Goal: Task Accomplishment & Management: Complete application form

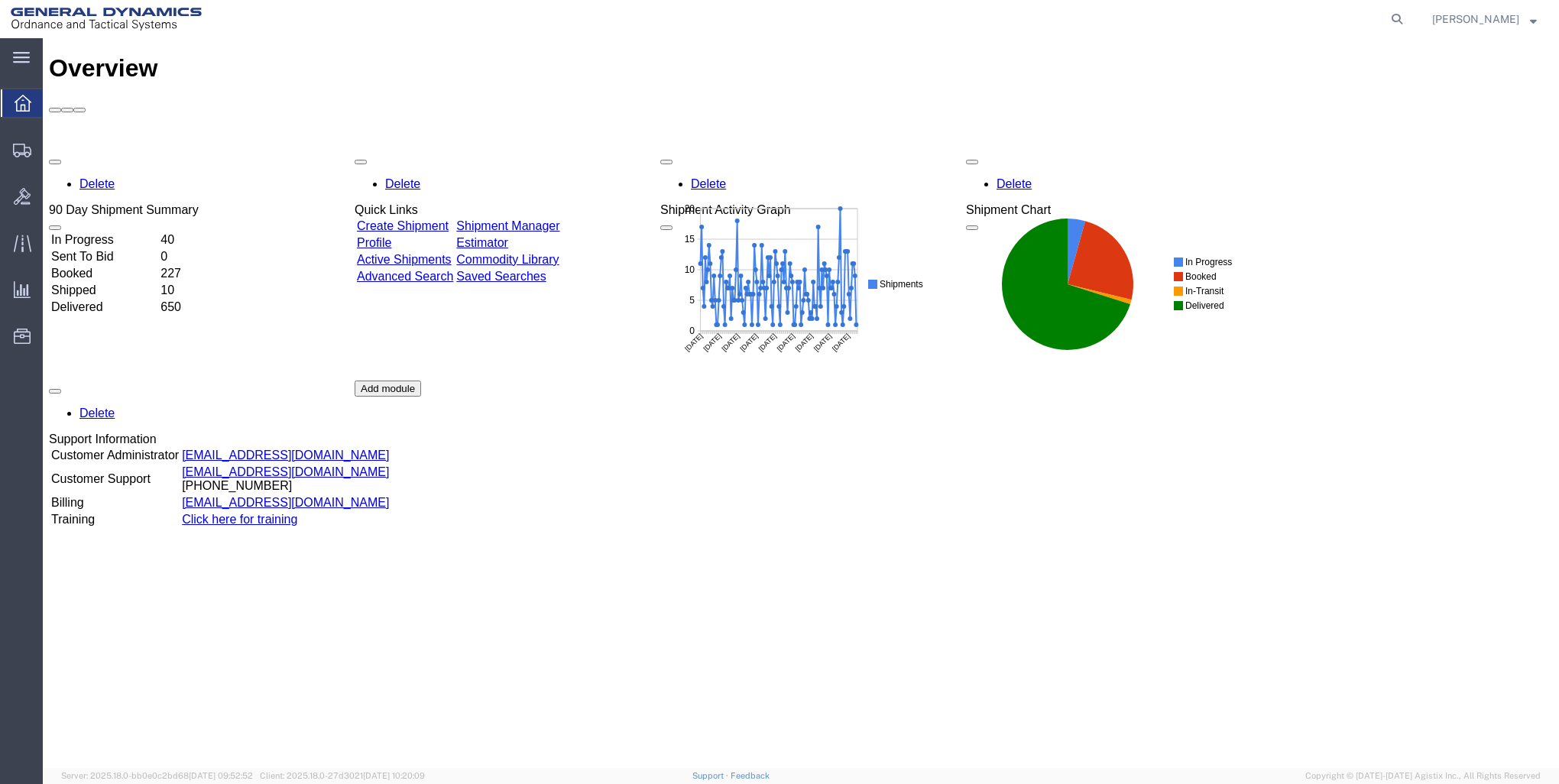
click at [429, 219] on link "Create Shipment" at bounding box center [403, 226] width 92 height 13
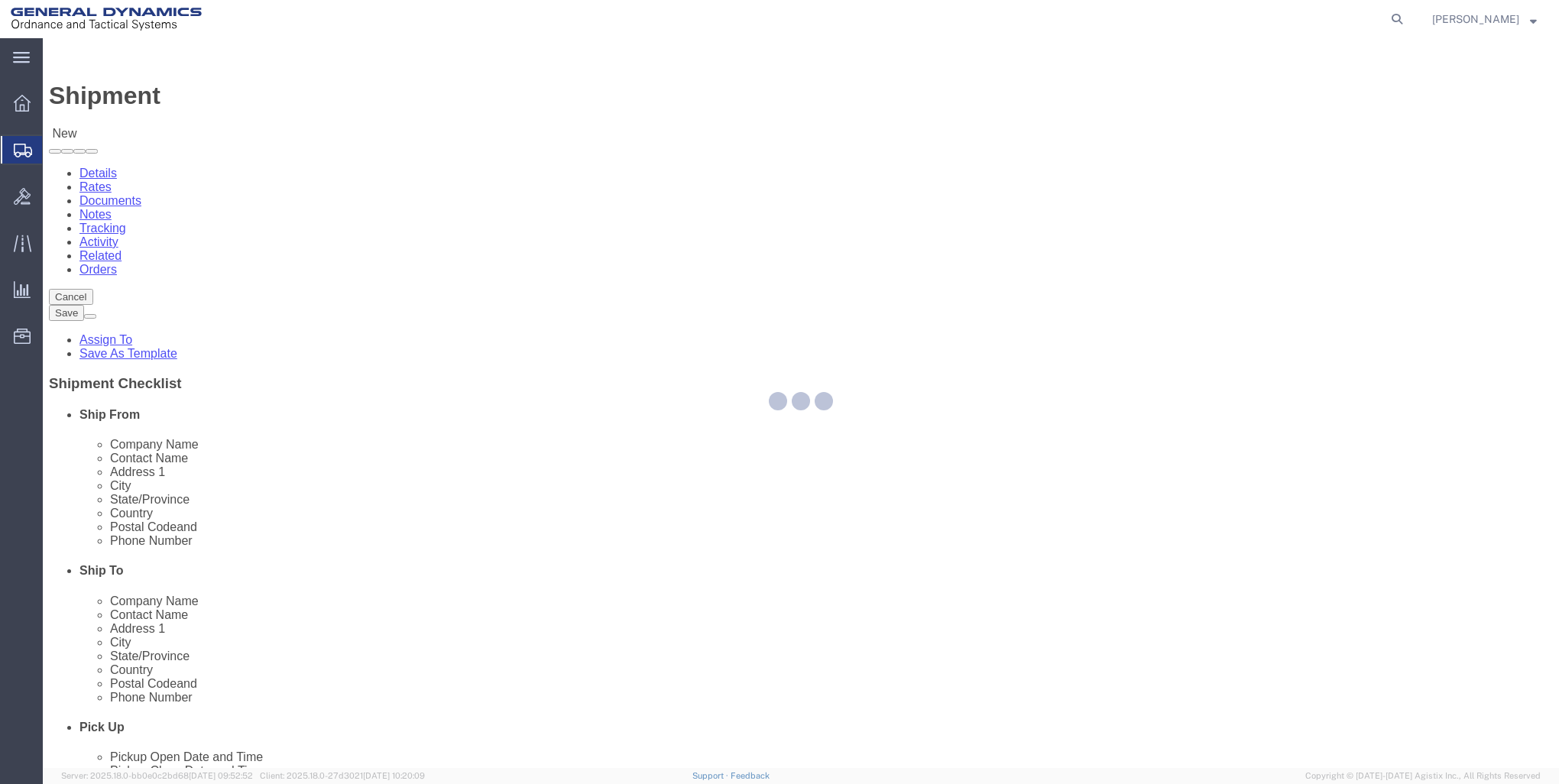
select select
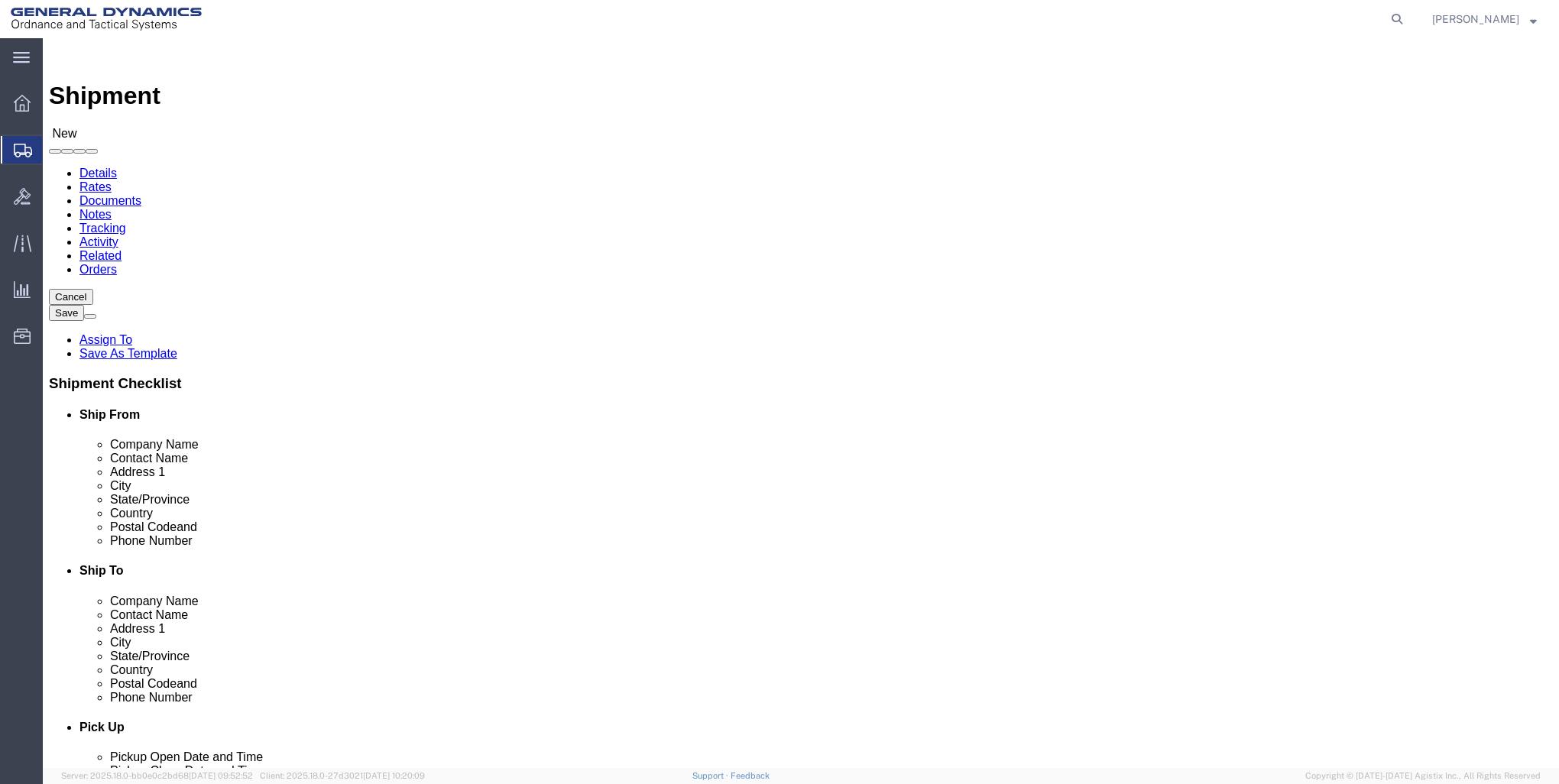
click input "text"
type input "GD-OTS RED"
click p "- GD-OTS Red Lion - ([PERSON_NAME]) [STREET_ADDRESS] , 12:00 AM - 12:00 AM"
select select
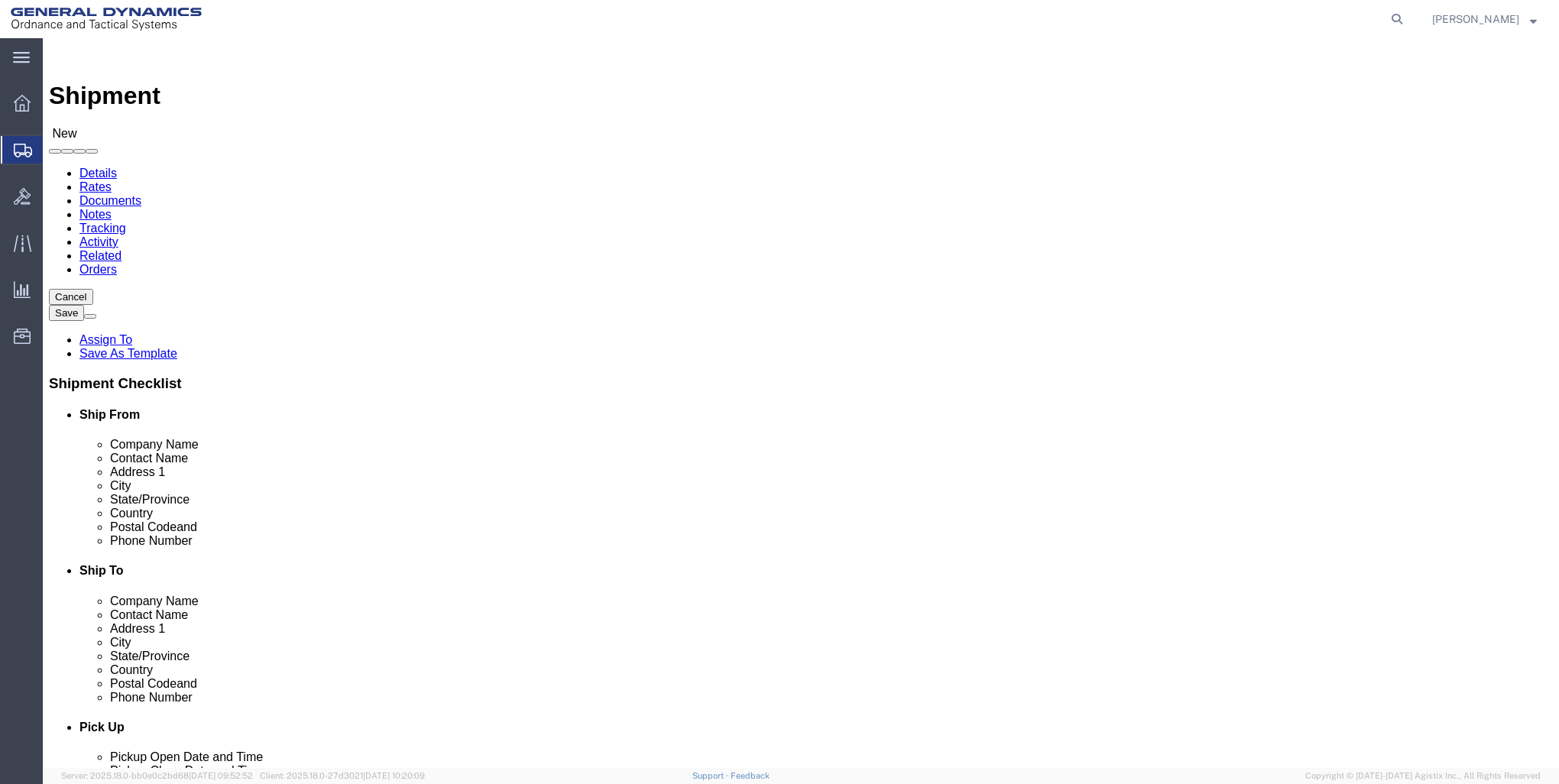
type input "GD-OTS Red Lion"
type input "[PERSON_NAME]"
type input "[STREET_ADDRESS]"
type input "RED LION"
type input "17356"
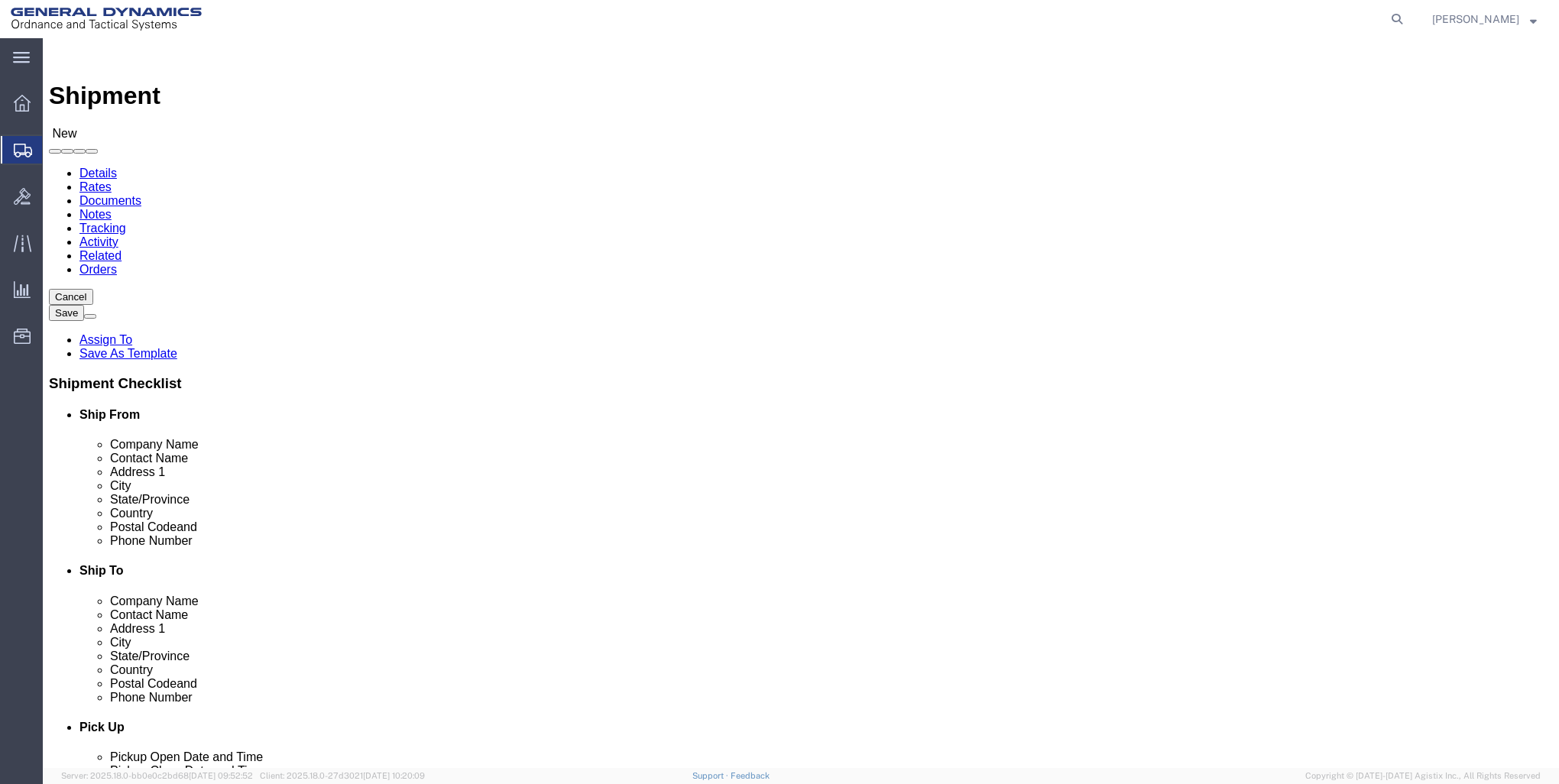
type input "[PHONE_NUMBER]"
type input "[PERSON_NAME][EMAIL_ADDRESS][PERSON_NAME][DOMAIN_NAME]"
checkbox input "true"
select select "PA"
type input "GD-OTS Red Lion"
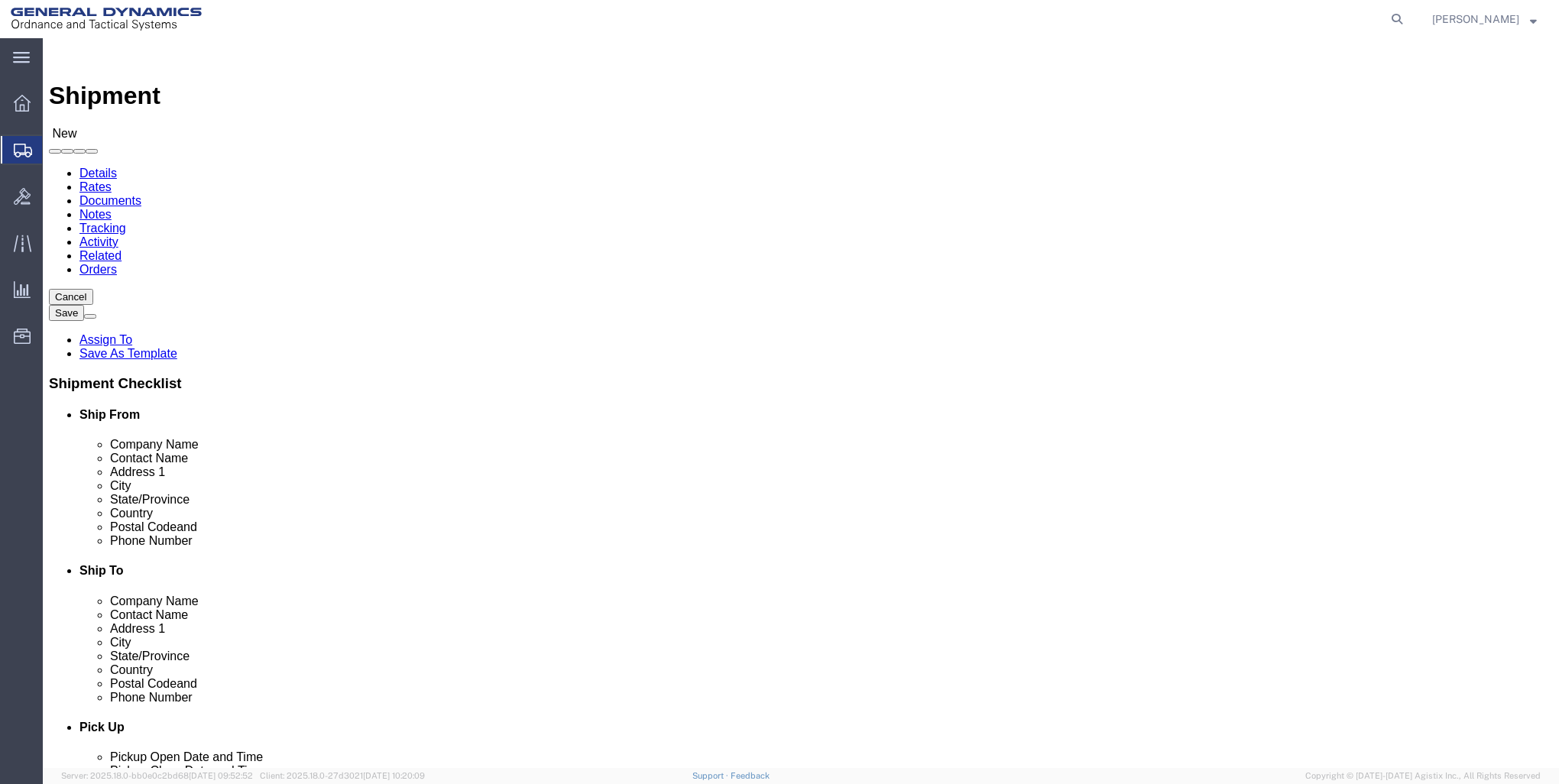
click input "text"
type input "DEWPOINTER REPAIR"
click label "Company Name"
click input "text"
type input "[PERSON_NAME]"
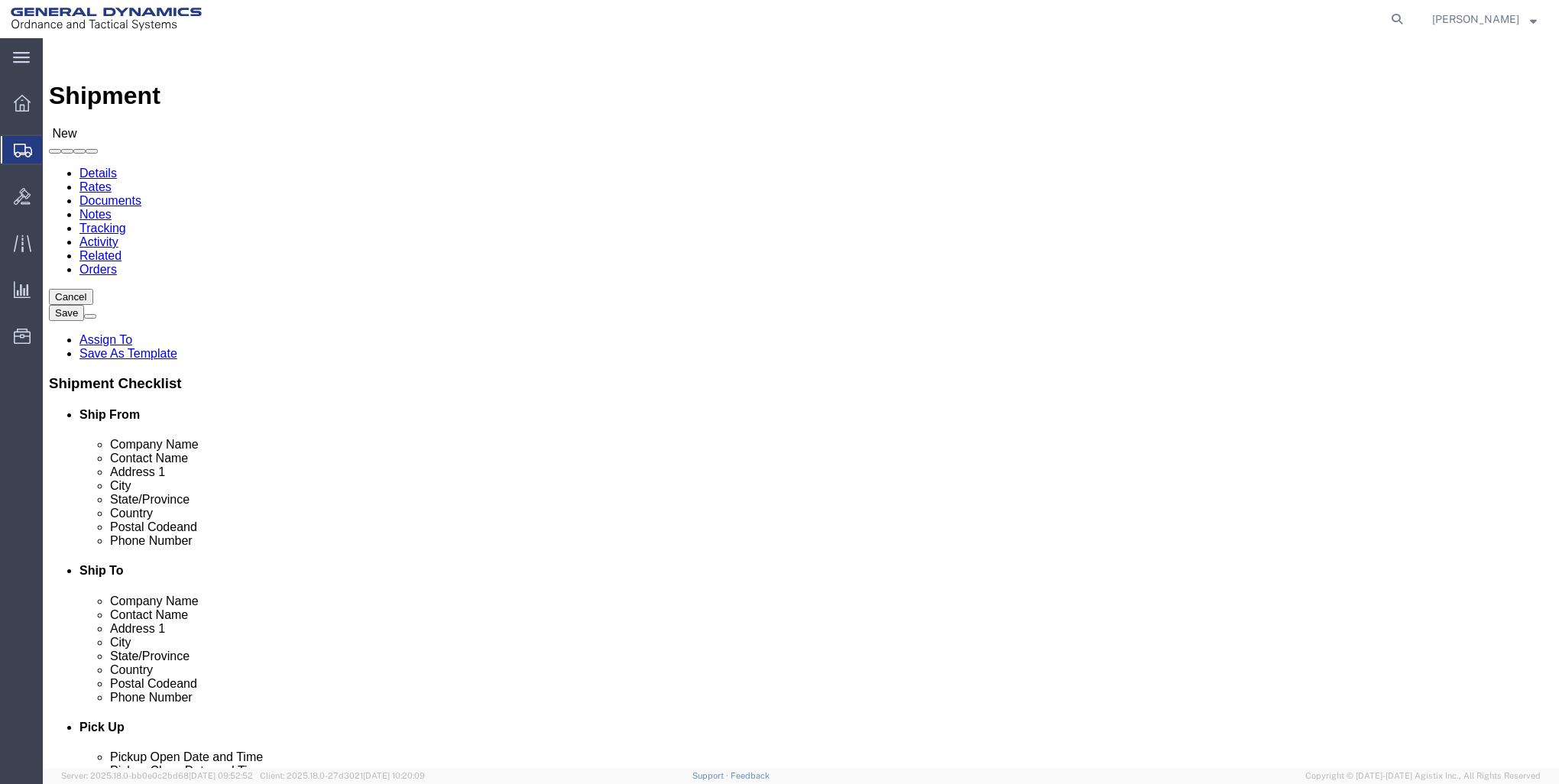
click input "text"
type input "[STREET_ADDRESS]"
select select
click input "text"
type input "AUBURN"
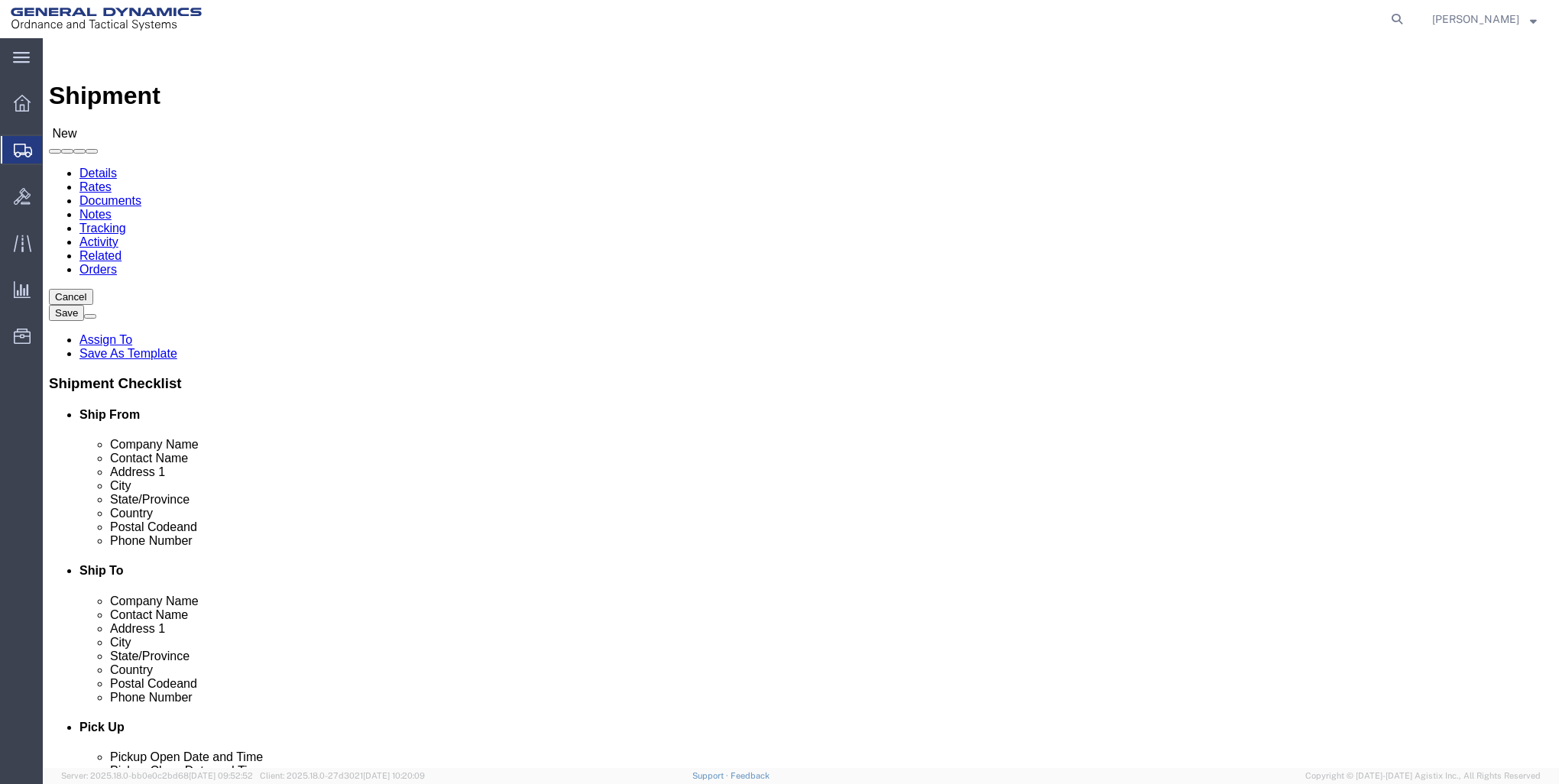
click label "Address 2"
select select
select select "IL"
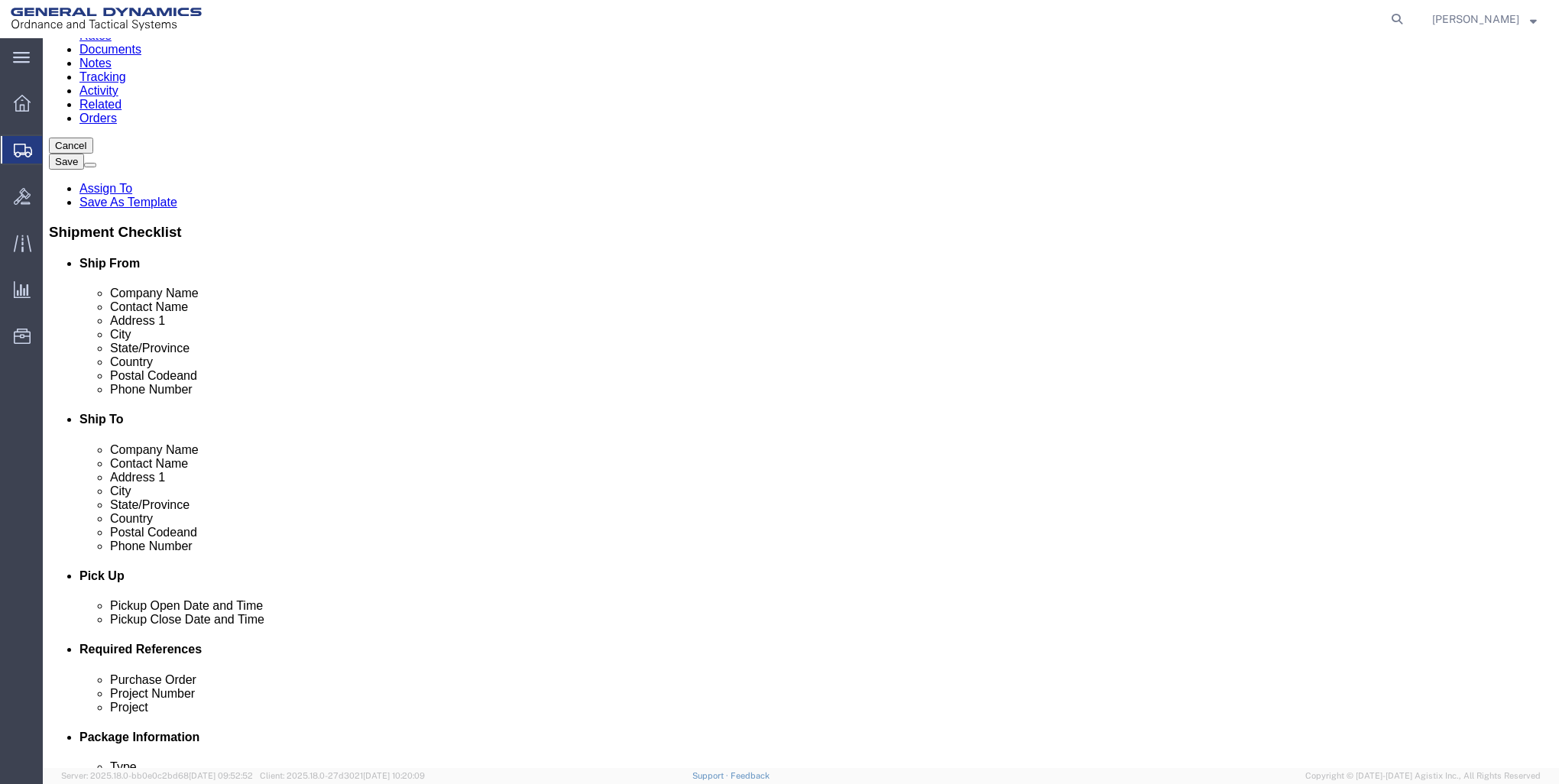
scroll to position [153, 0]
click input "Postal Code"
type input "62615"
select select
click input "text"
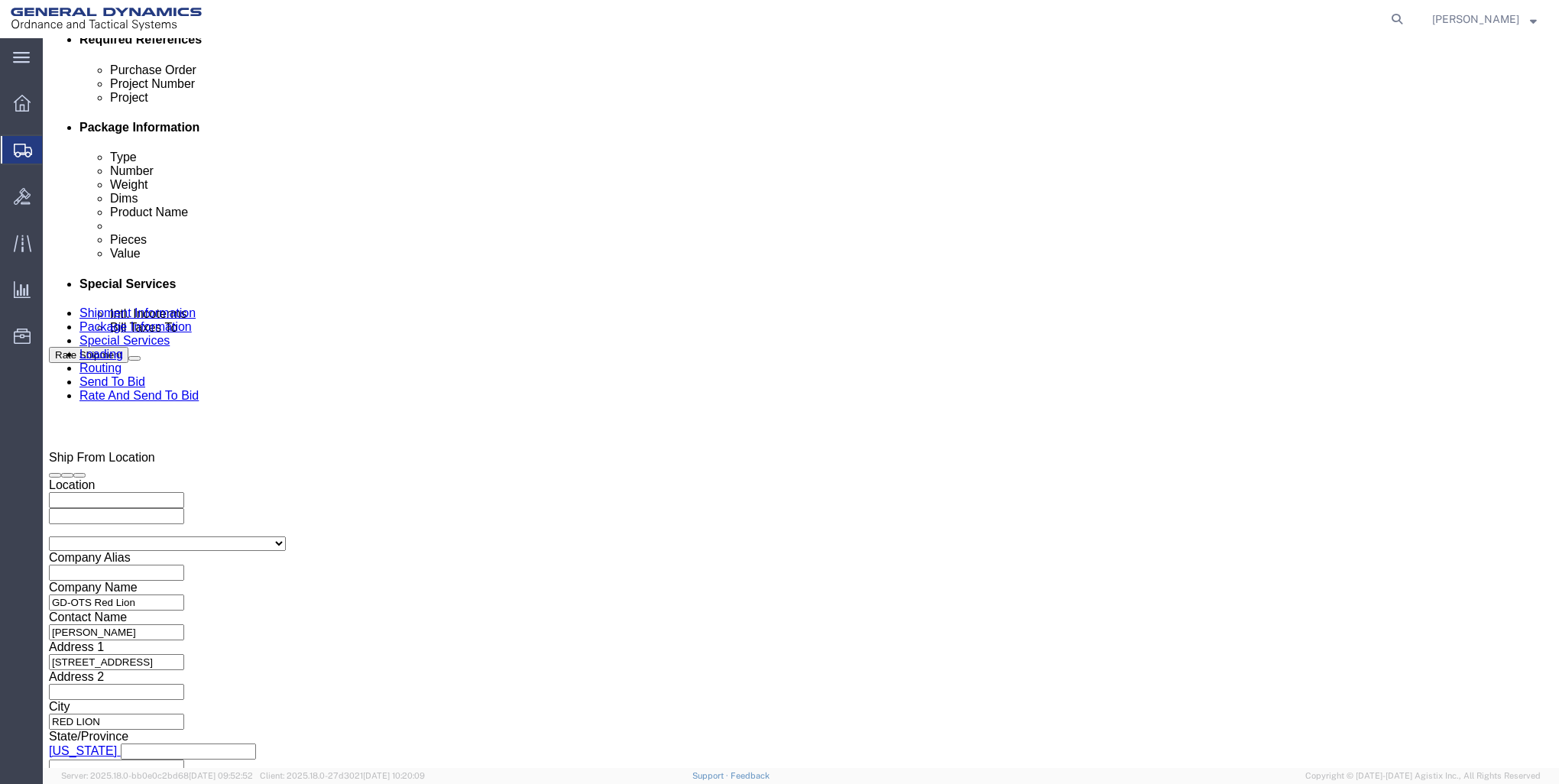
scroll to position [764, 0]
type input "[PHONE_NUMBER]"
click div "[DATE] 12:00 AM"
click button "Apply"
click div "[DATE] 12:00 AM"
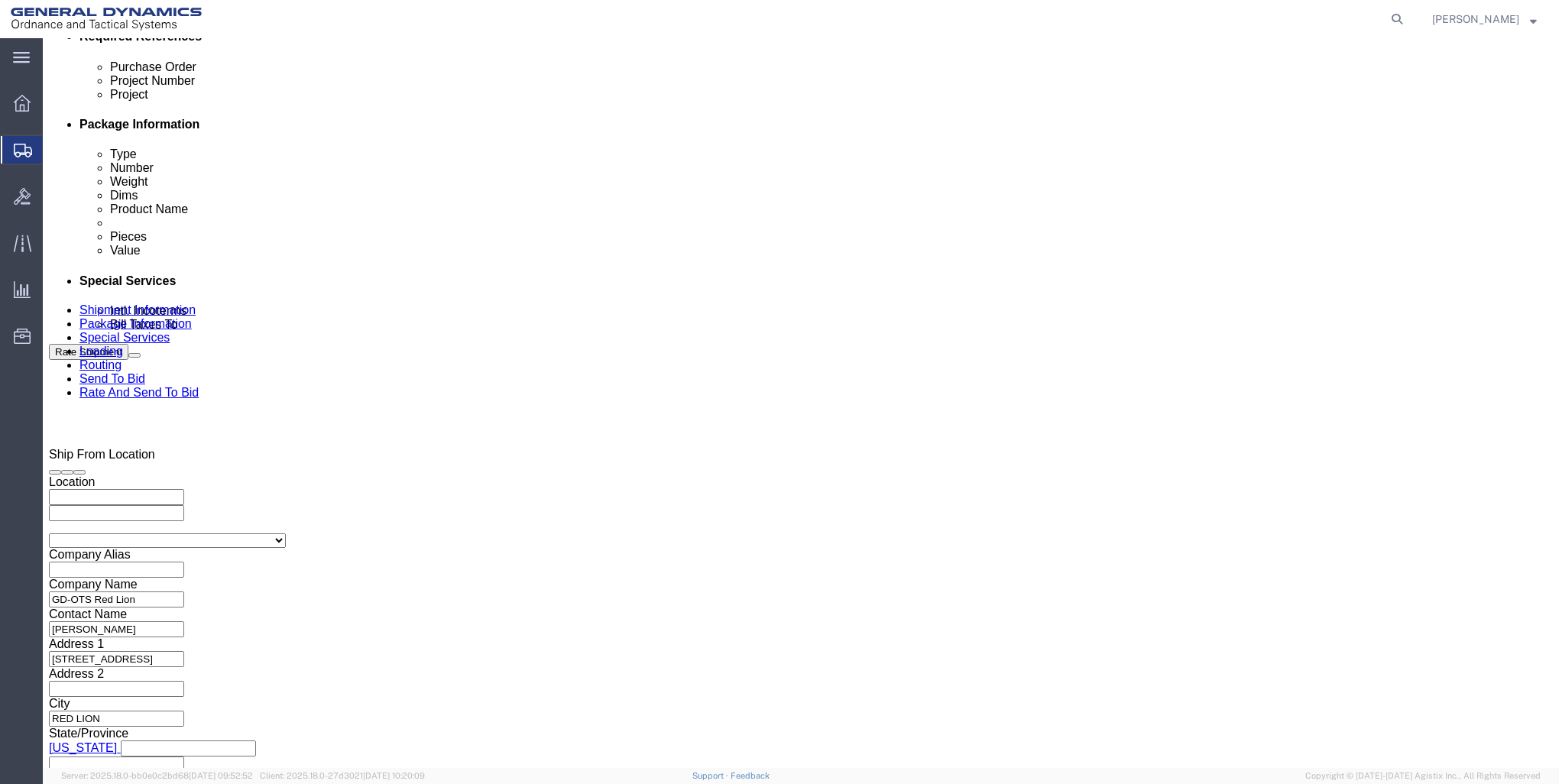
click input "9:00 AM"
click input "9:00 PM"
type input "4:00 PM"
click button "Apply"
click input "text"
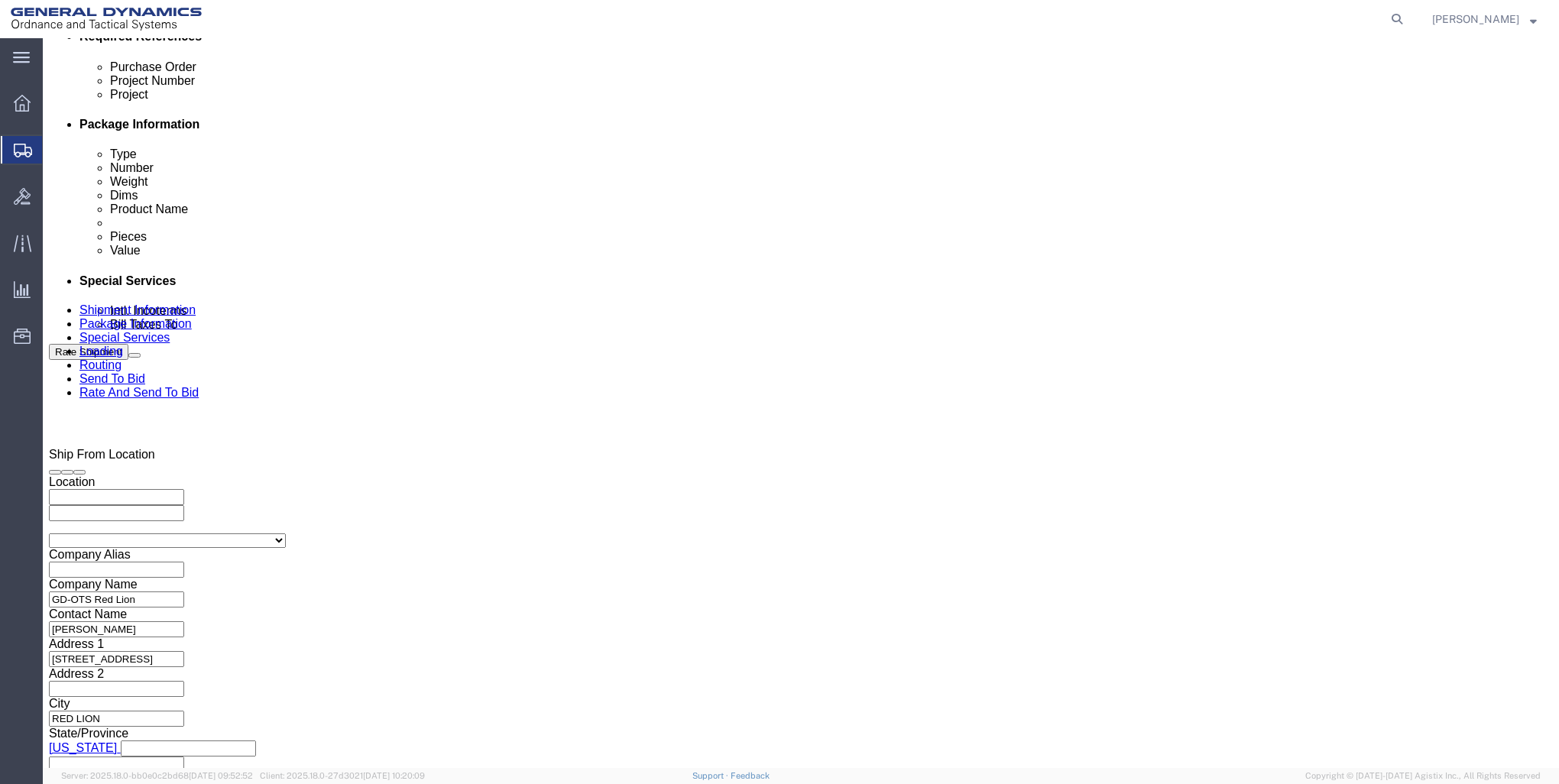
type input "AINOR DEWPOINTER"
click input "text"
type input "550501"
click input "text"
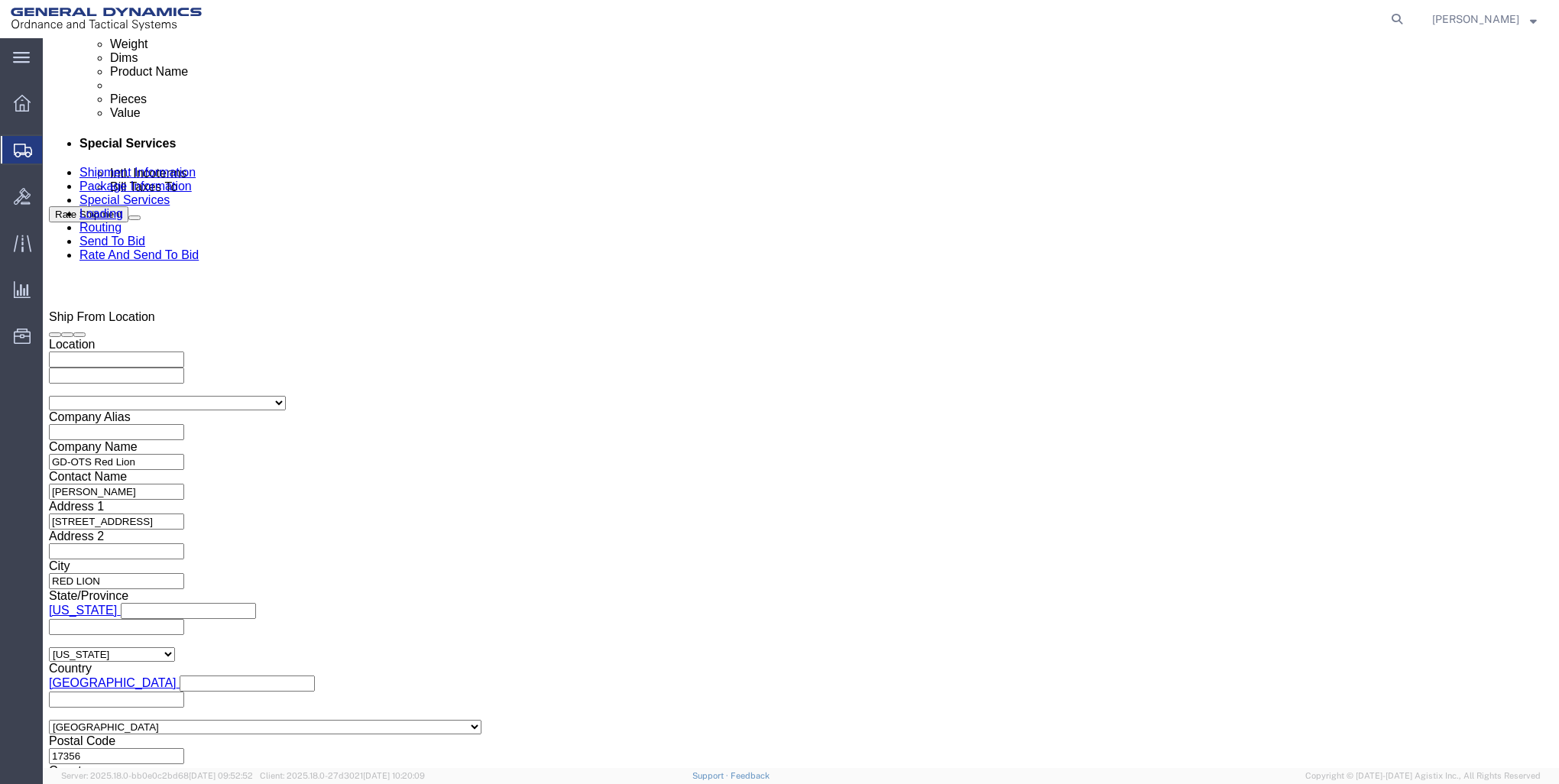
type input "550501"
click button "Continue"
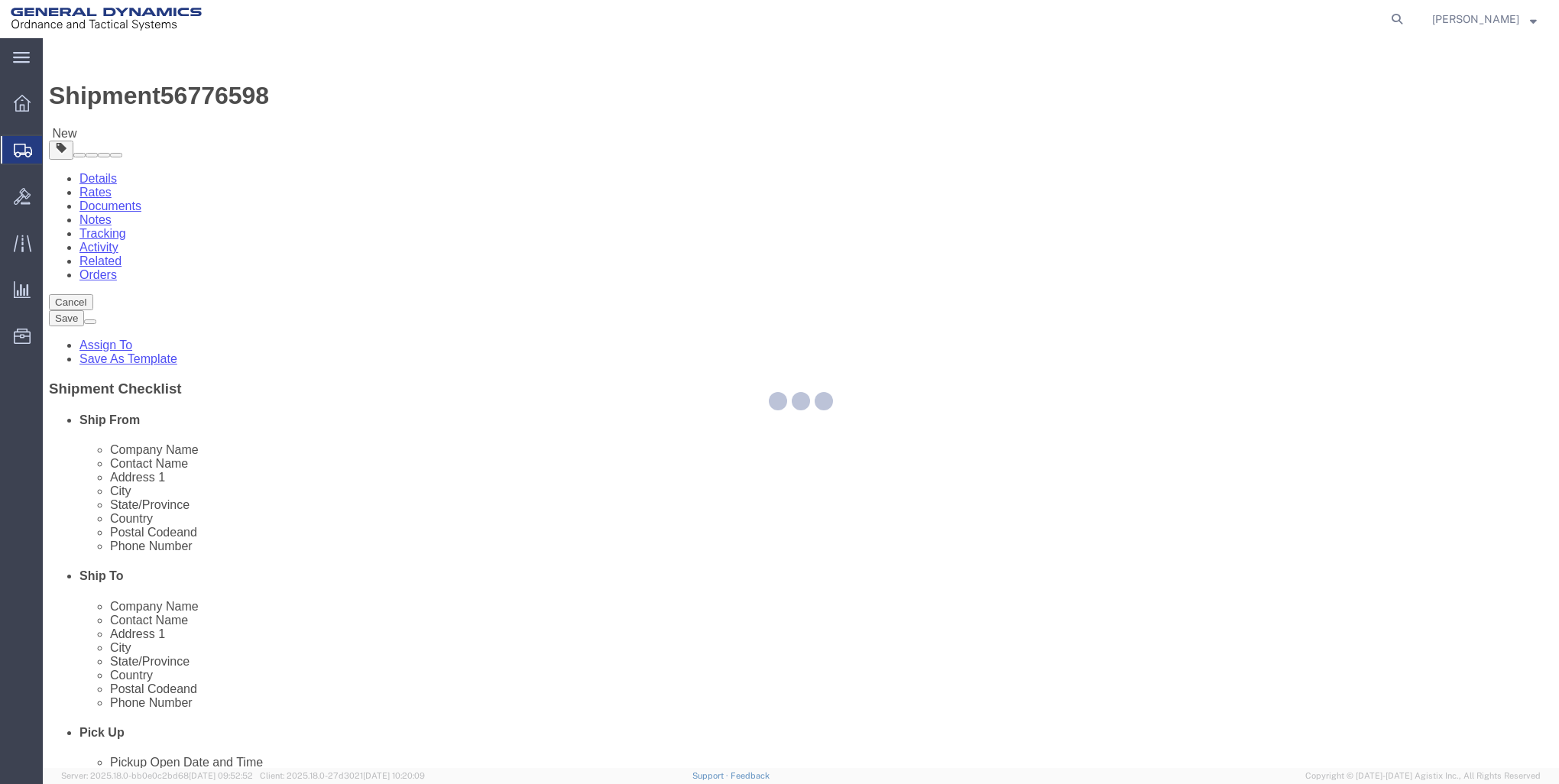
select select "CBOX"
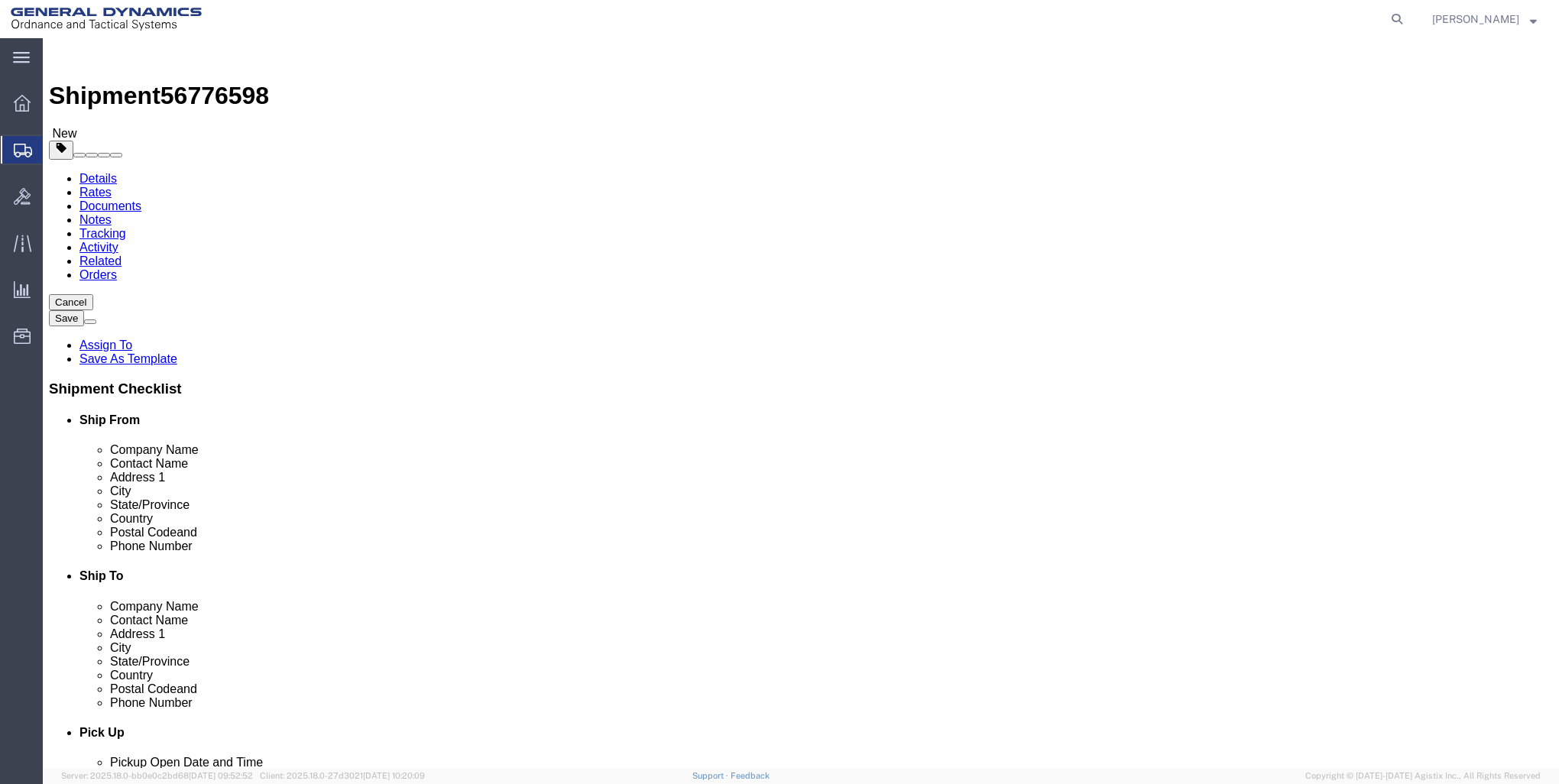
click input "text"
type input "13"
type input "16"
click input "0.00"
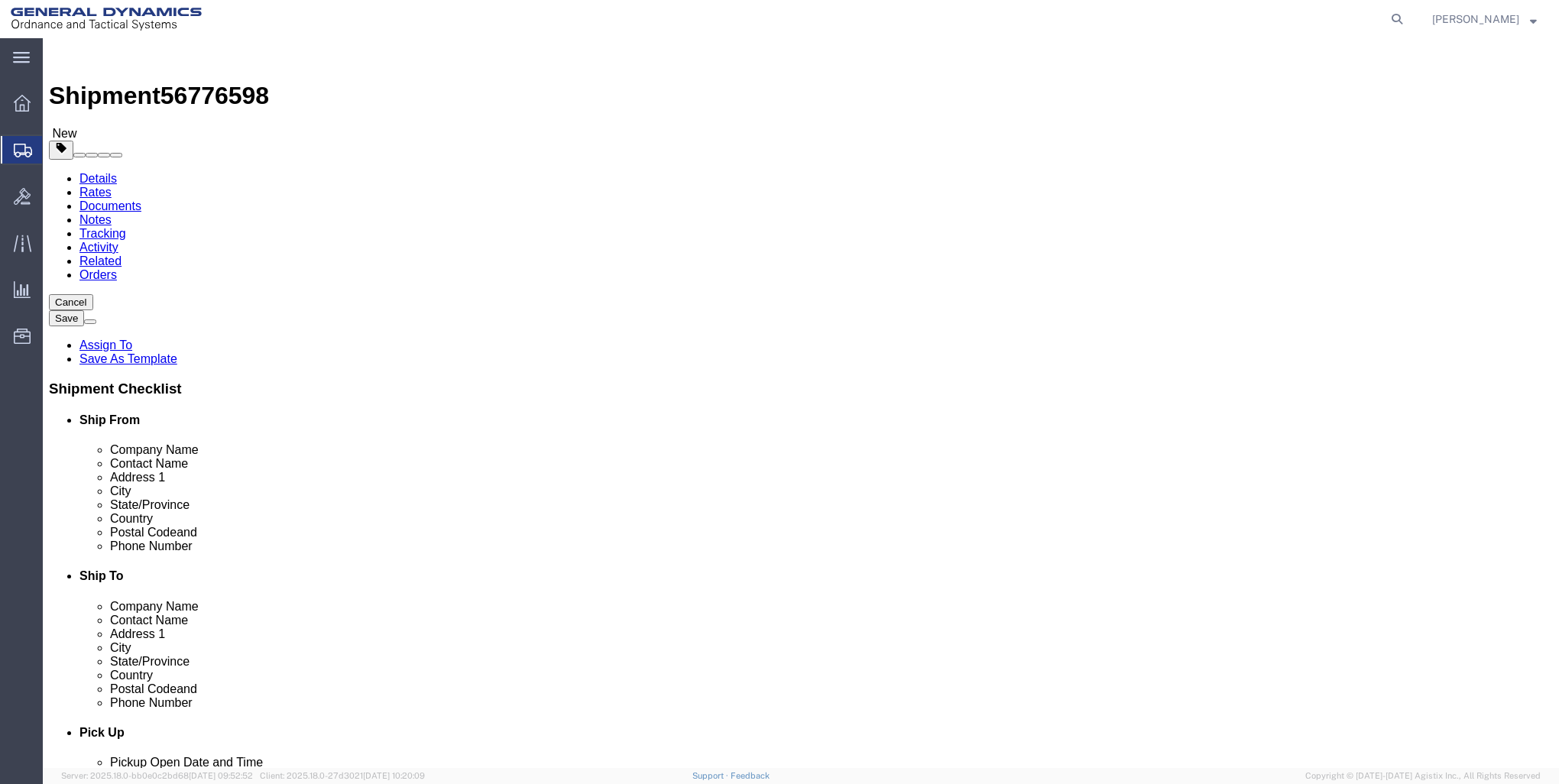
type input "0"
type input "20"
click link "Add Content"
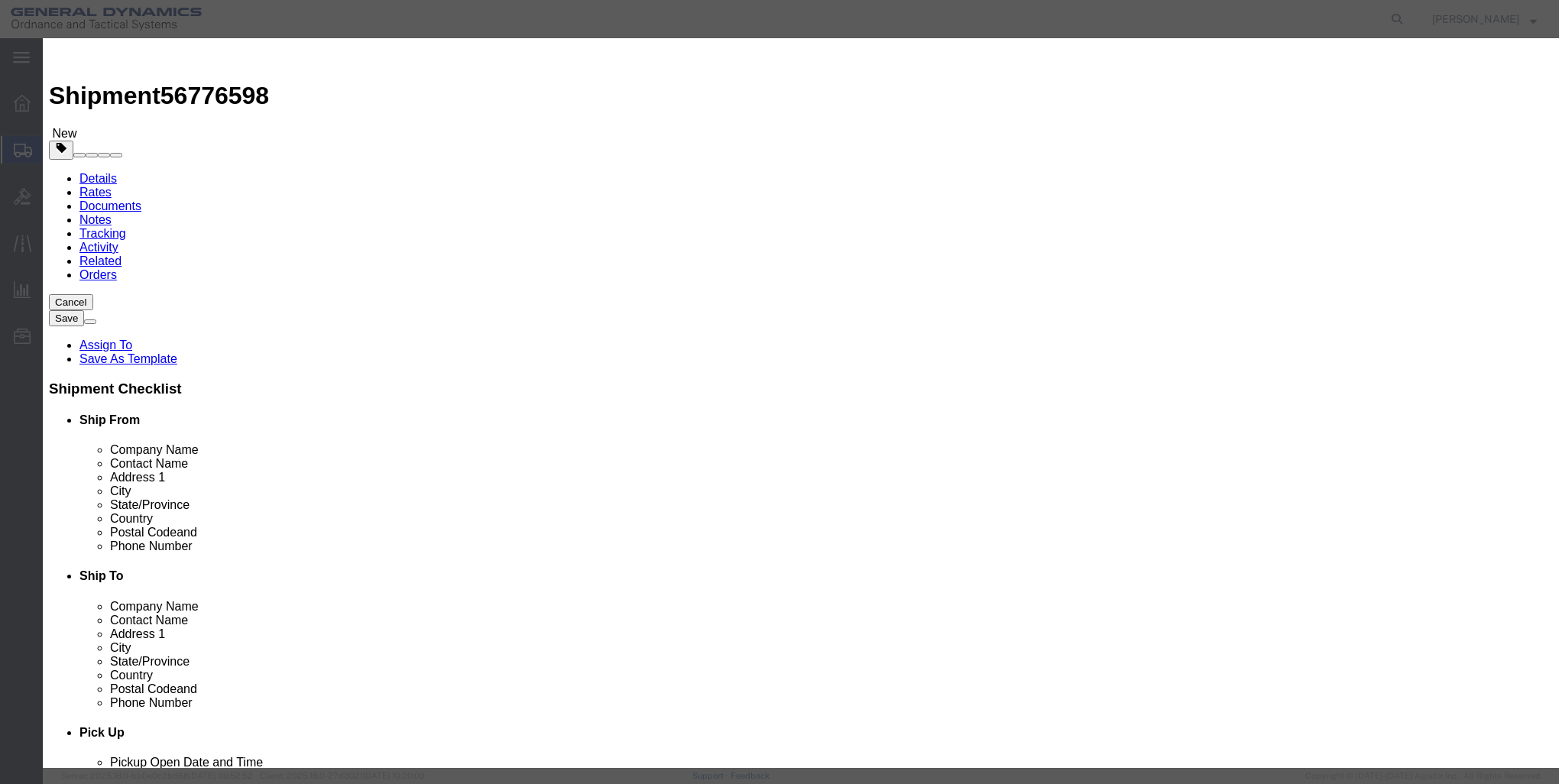
click input "text"
type input "alnor dewpointer"
click input "0"
type input "1"
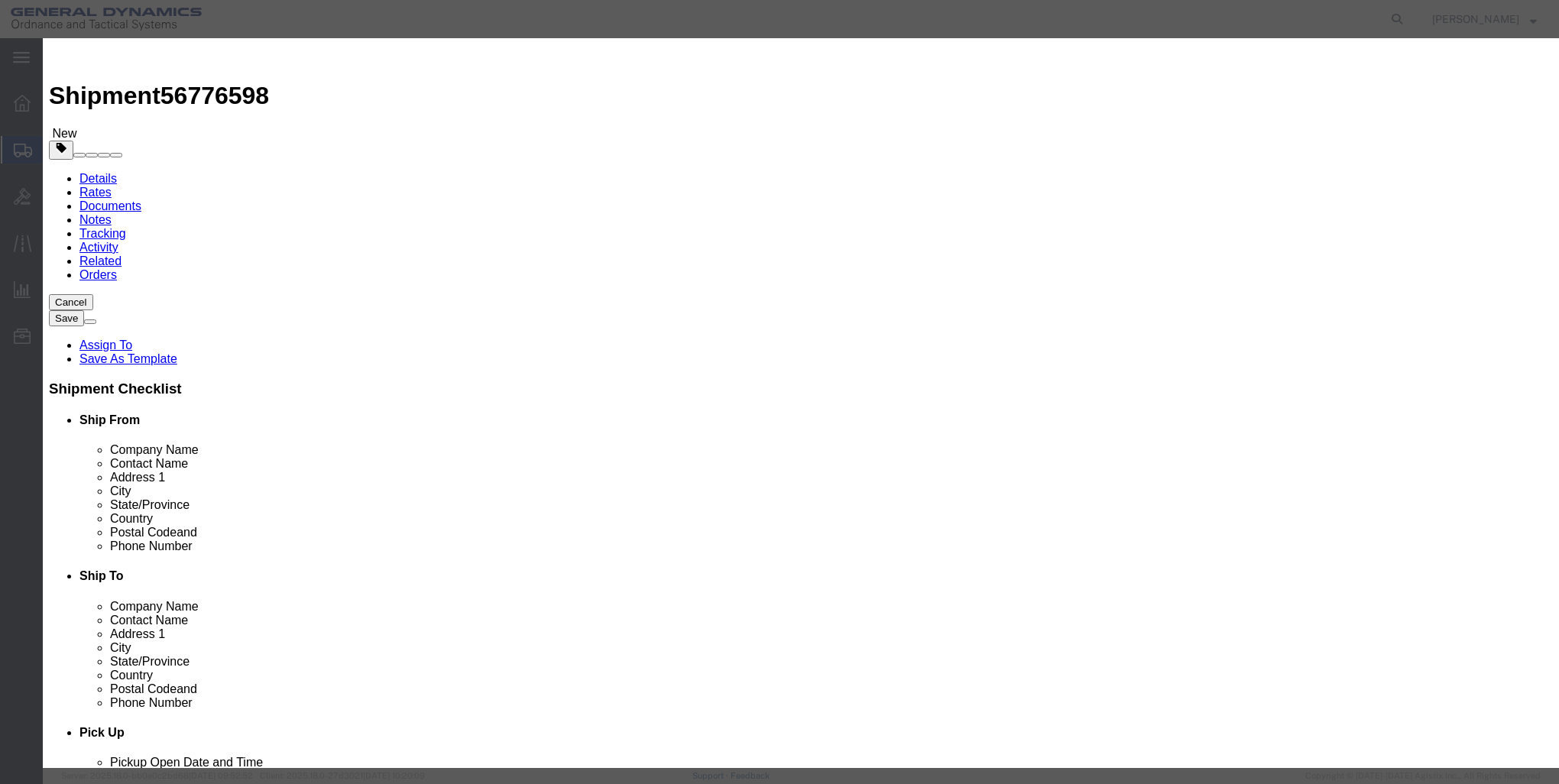
type input "1"
click input "1"
click input "Total Value : This field is required."
type input "3500"
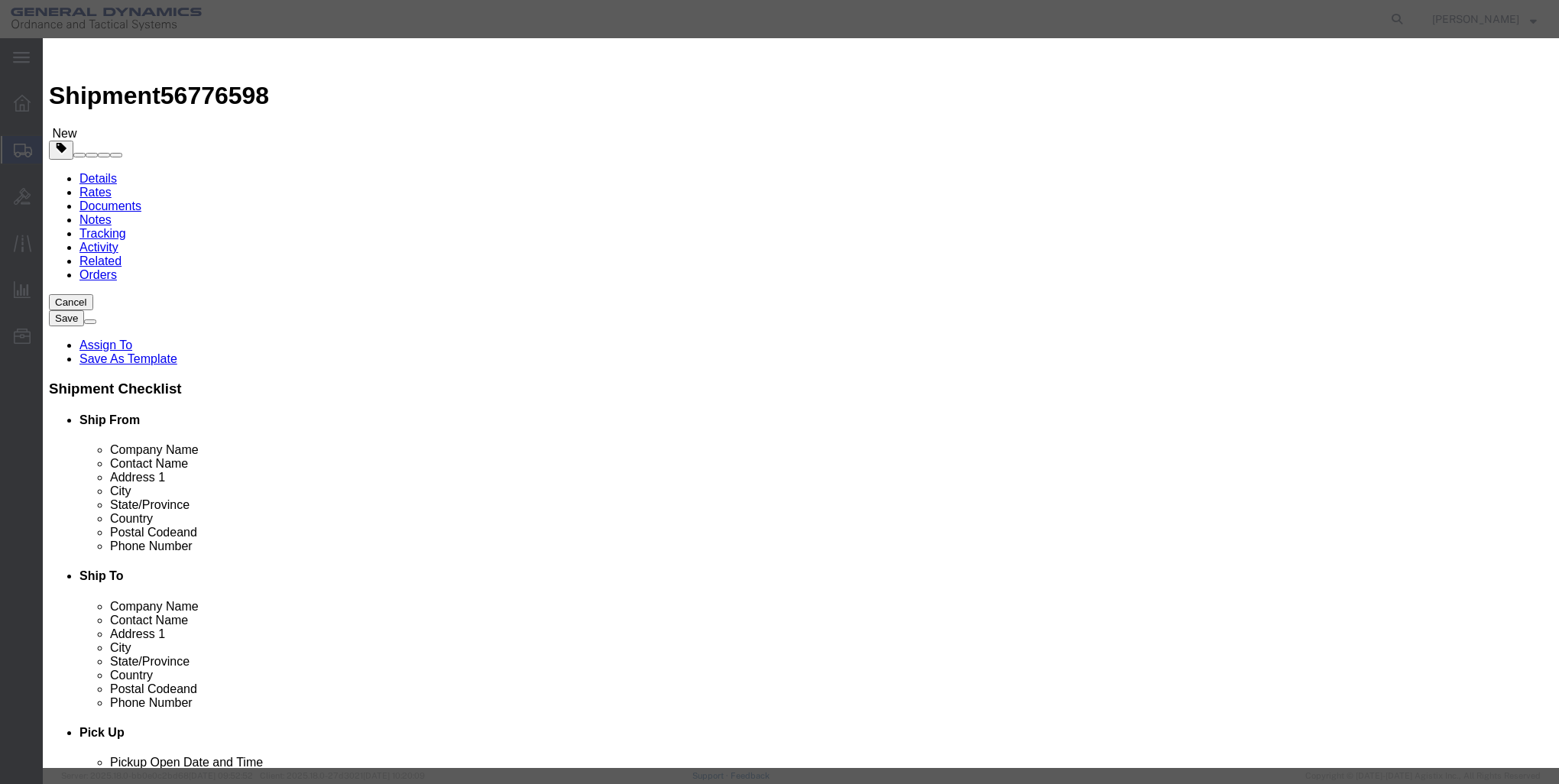
click button "Save & Close"
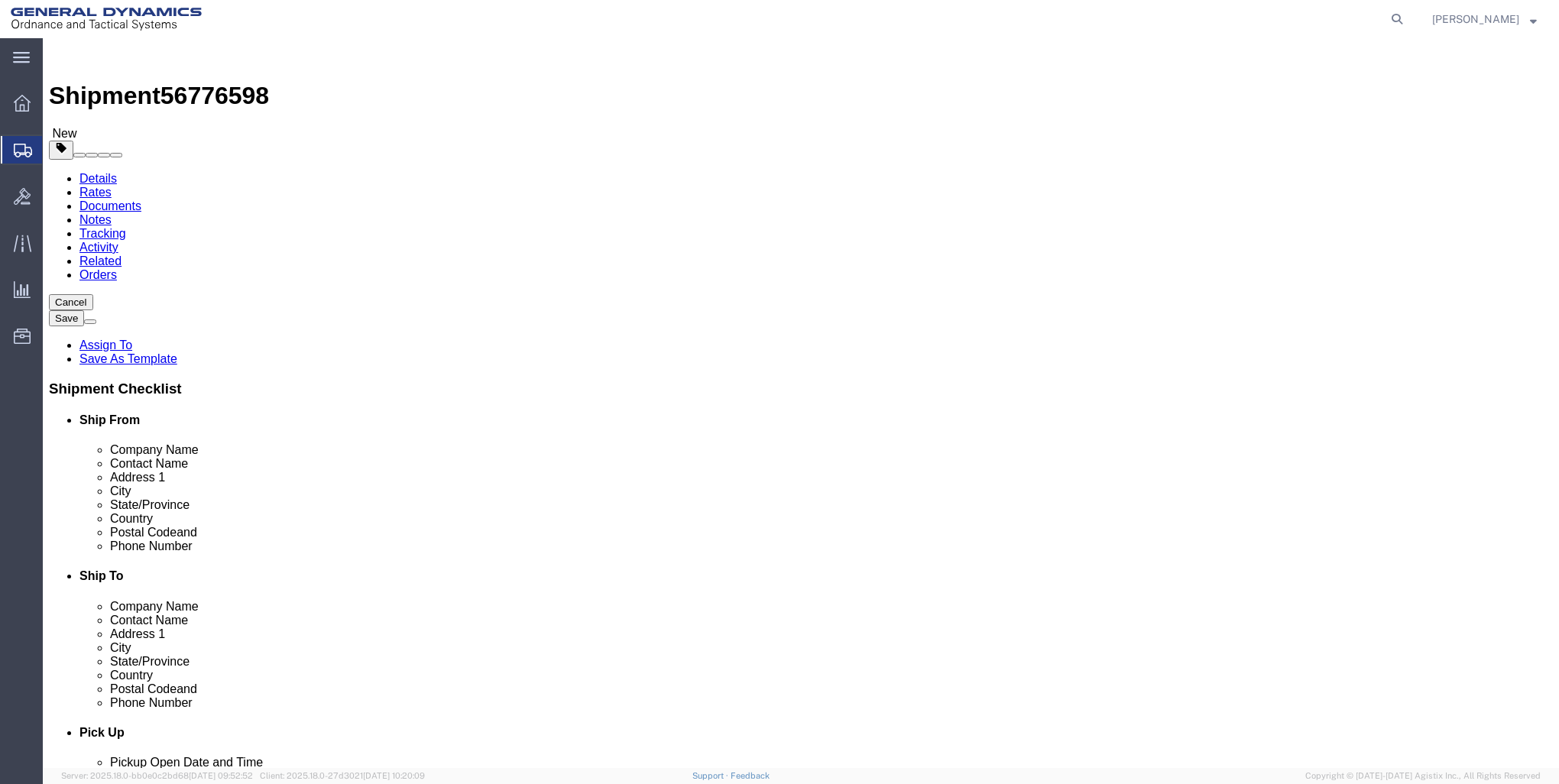
click button "Rate Shipment"
